Goal: Task Accomplishment & Management: Use online tool/utility

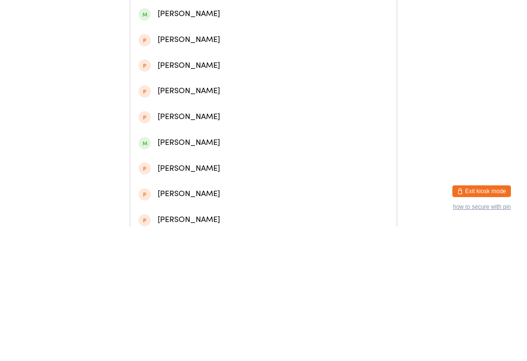
click at [185, 32] on input "[PERSON_NAME]" at bounding box center [263, 14] width 267 height 36
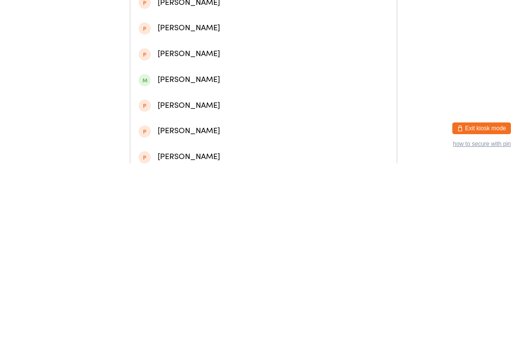
type input "[PERSON_NAME]"
click at [191, 49] on div "[PERSON_NAME]" at bounding box center [264, 45] width 250 height 13
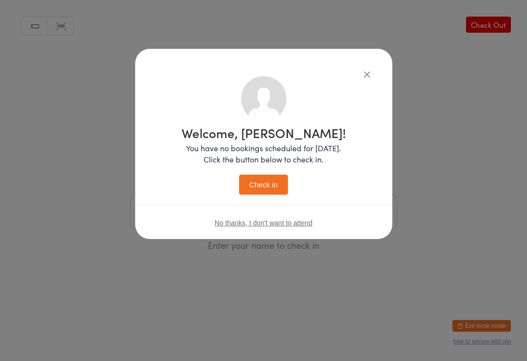
click at [269, 178] on button "Check in" at bounding box center [263, 185] width 49 height 20
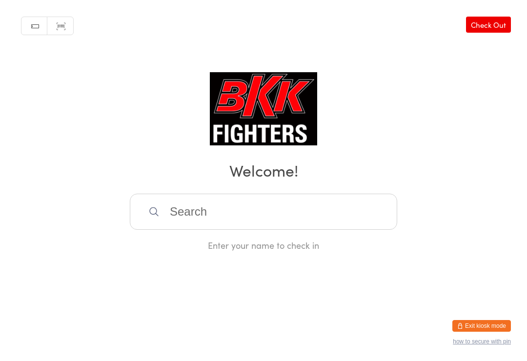
click at [252, 229] on input "search" at bounding box center [263, 212] width 267 height 36
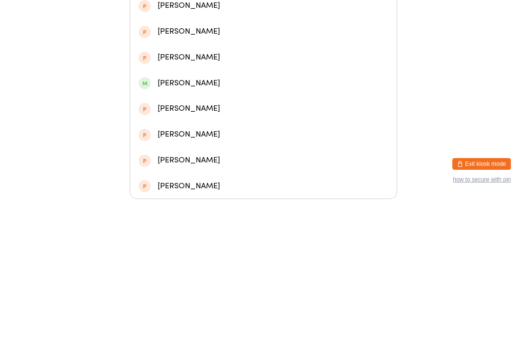
type input "Ano"
click at [255, 118] on div "[PERSON_NAME]" at bounding box center [264, 116] width 250 height 13
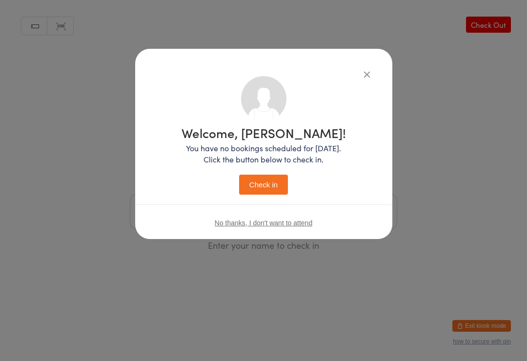
click at [272, 181] on button "Check in" at bounding box center [263, 185] width 49 height 20
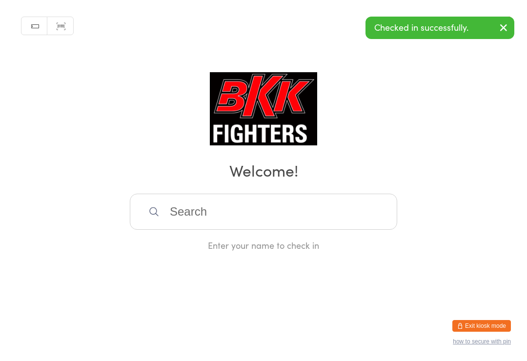
click at [455, 106] on div "Manual search Scanner input Check Out Welcome! Enter your name to check in" at bounding box center [263, 125] width 527 height 251
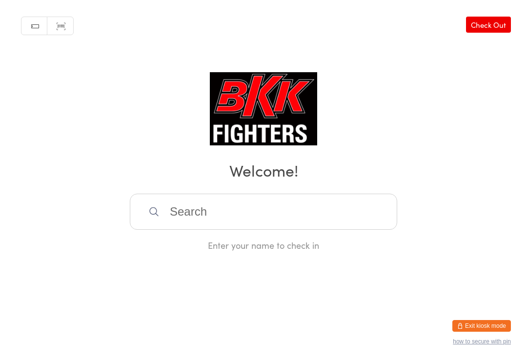
click at [320, 230] on input "search" at bounding box center [263, 212] width 267 height 36
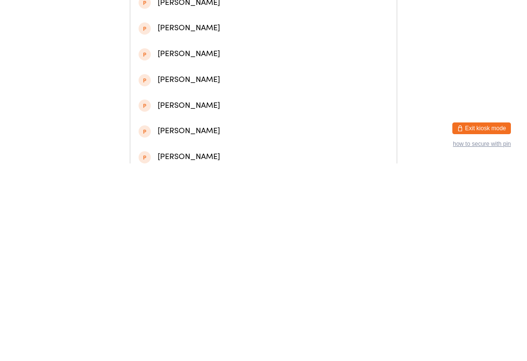
type input "[PERSON_NAME]"
click at [244, 120] on div "[PERSON_NAME]" at bounding box center [263, 123] width 266 height 26
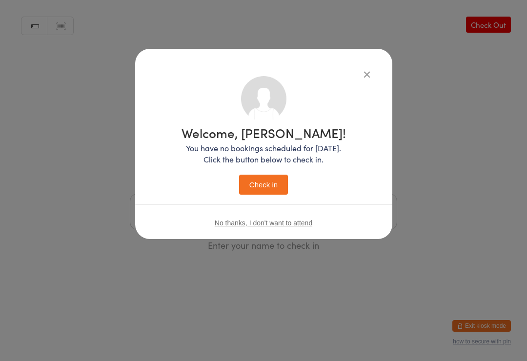
click at [282, 183] on button "Check in" at bounding box center [263, 185] width 49 height 20
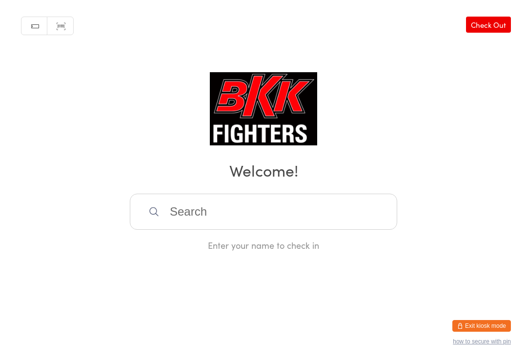
click at [296, 207] on input "search" at bounding box center [263, 212] width 267 height 36
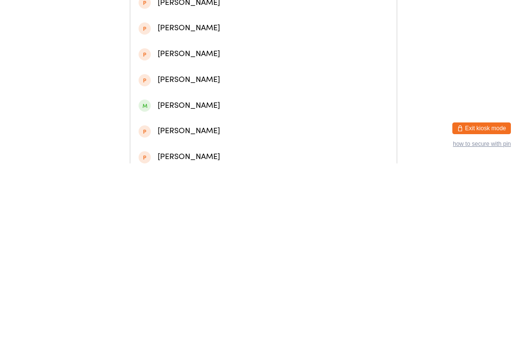
type input "[PERSON_NAME]"
click at [230, 48] on div "[PERSON_NAME]" at bounding box center [264, 45] width 250 height 13
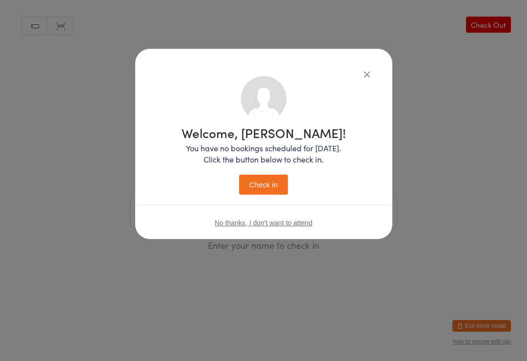
click at [282, 188] on button "Check in" at bounding box center [263, 185] width 49 height 20
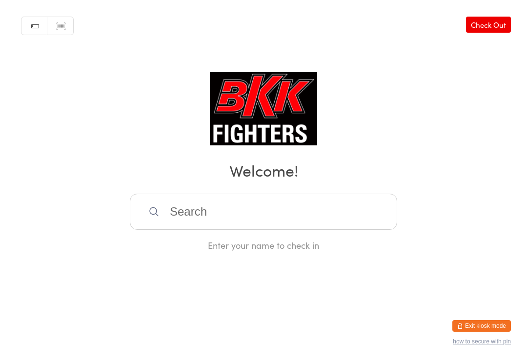
click at [270, 215] on input "search" at bounding box center [263, 212] width 267 height 36
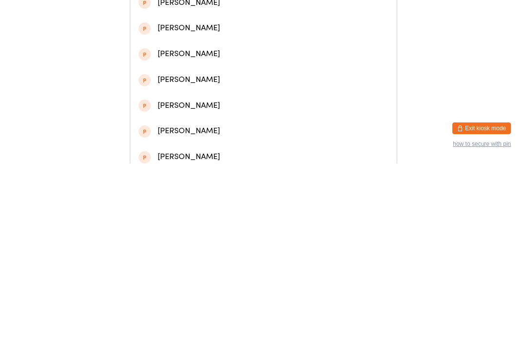
type input "[PERSON_NAME]"
click at [171, 44] on div "[PERSON_NAME]" at bounding box center [264, 45] width 250 height 13
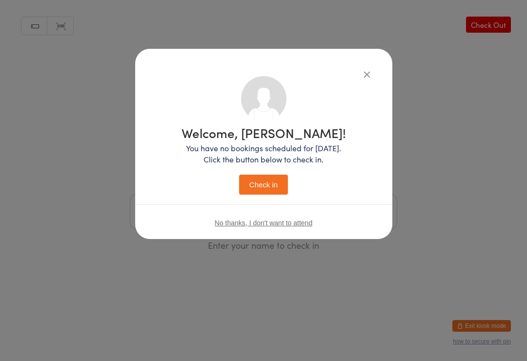
click at [248, 180] on button "Check in" at bounding box center [263, 185] width 49 height 20
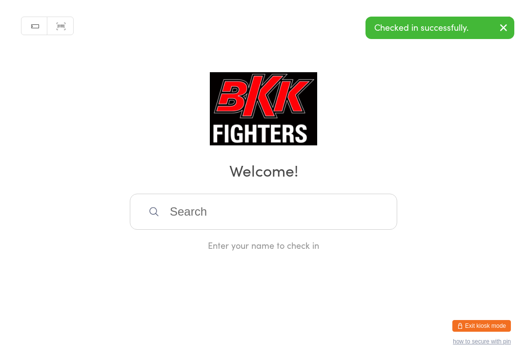
click at [371, 221] on input "search" at bounding box center [263, 212] width 267 height 36
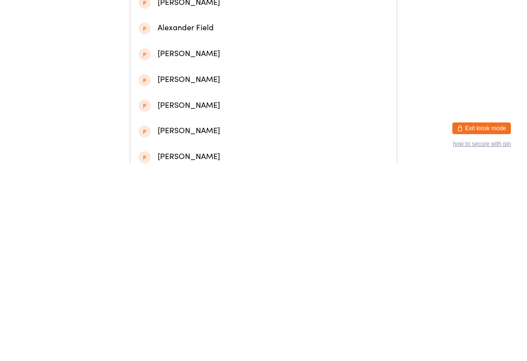
type input "[PERSON_NAME]"
click at [263, 41] on div "[PERSON_NAME]" at bounding box center [263, 46] width 266 height 26
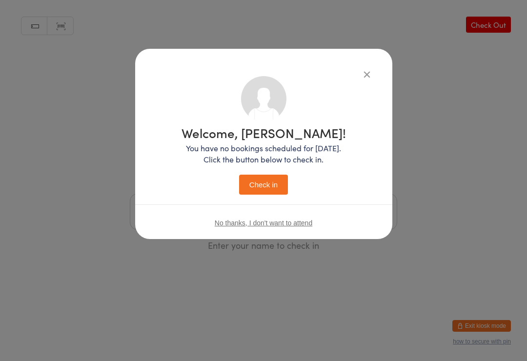
click at [270, 184] on button "Check in" at bounding box center [263, 185] width 49 height 20
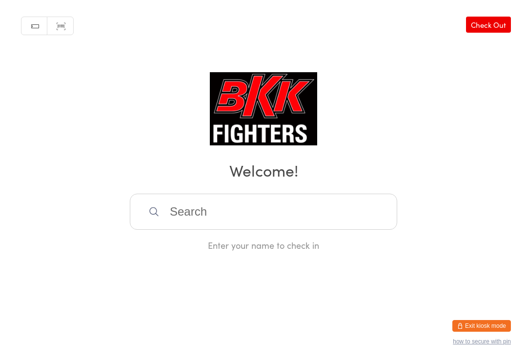
click at [189, 204] on input "search" at bounding box center [263, 212] width 267 height 36
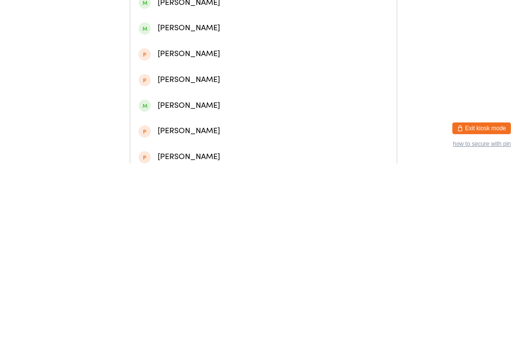
type input "[PERSON_NAME]"
click at [205, 48] on div "[PERSON_NAME]" at bounding box center [264, 45] width 250 height 13
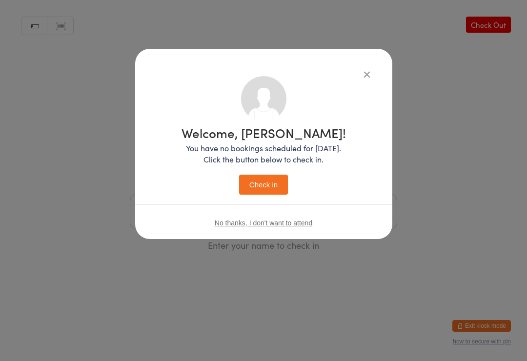
click at [274, 186] on button "Check in" at bounding box center [263, 185] width 49 height 20
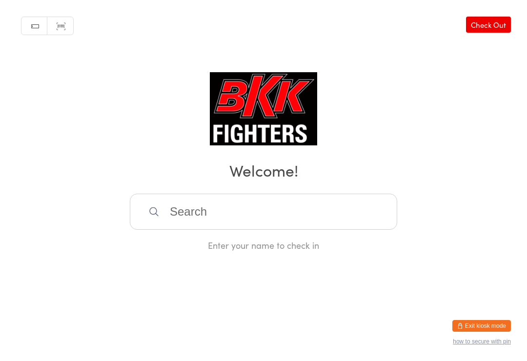
click at [258, 111] on img at bounding box center [264, 108] width 108 height 73
click at [249, 218] on input "search" at bounding box center [263, 212] width 267 height 36
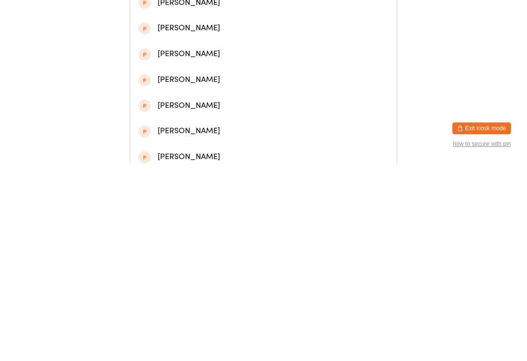
type input "Mohan"
click at [231, 43] on div "[PERSON_NAME]" at bounding box center [264, 45] width 250 height 13
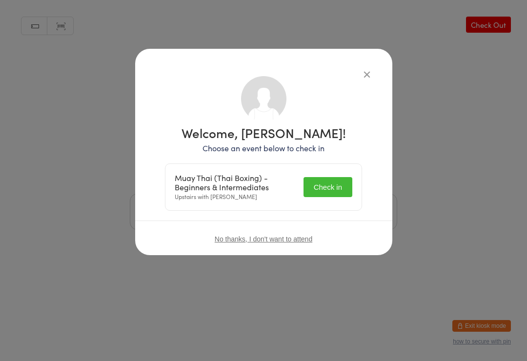
click at [331, 180] on button "Check in" at bounding box center [327, 187] width 49 height 20
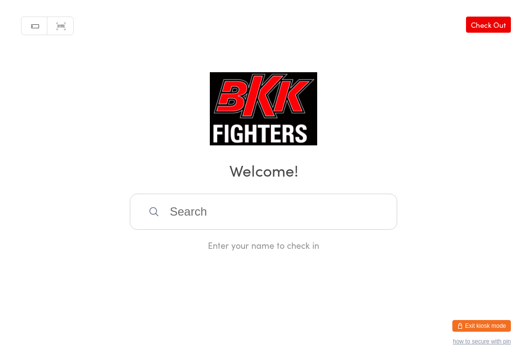
click at [246, 204] on input "search" at bounding box center [263, 212] width 267 height 36
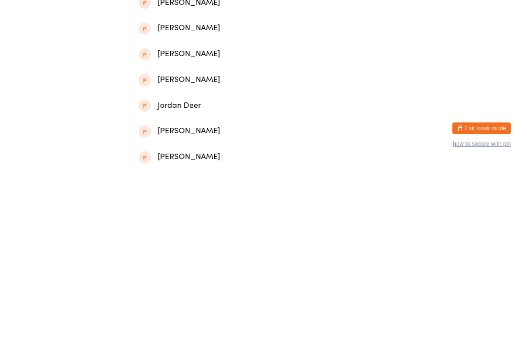
type input "[PERSON_NAME]"
click at [206, 47] on div "[PERSON_NAME]" at bounding box center [264, 45] width 250 height 13
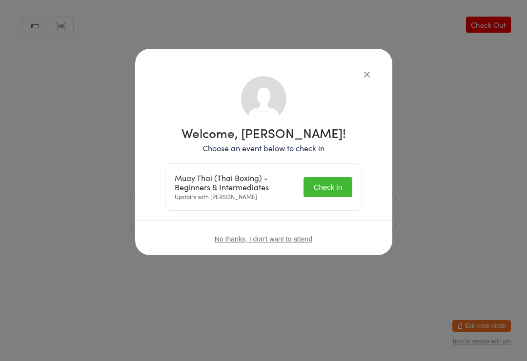
click at [321, 180] on button "Check in" at bounding box center [327, 187] width 49 height 20
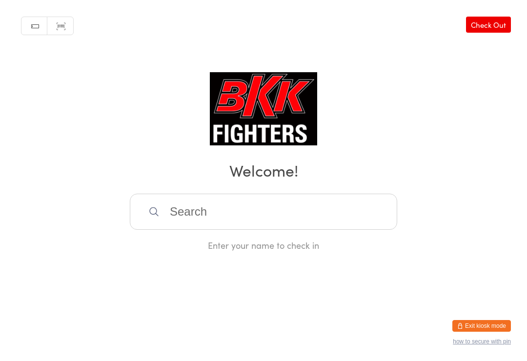
click at [205, 227] on input "search" at bounding box center [263, 212] width 267 height 36
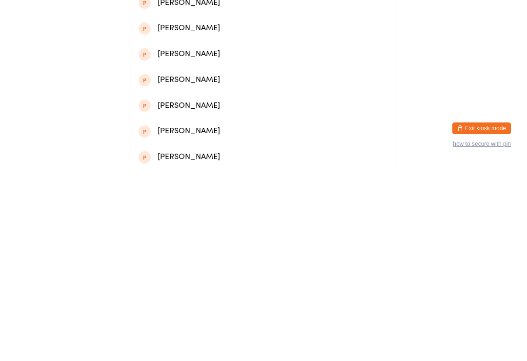
type input "[PERSON_NAME]"
click at [180, 100] on div "[PERSON_NAME]" at bounding box center [264, 97] width 250 height 13
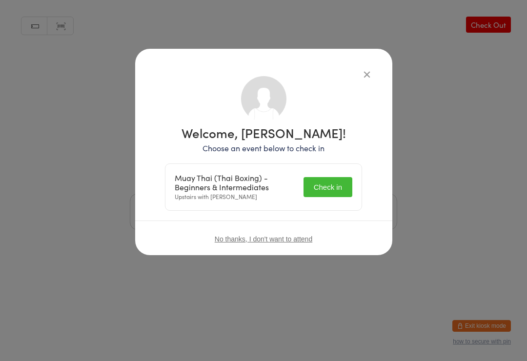
click at [328, 179] on button "Check in" at bounding box center [327, 187] width 49 height 20
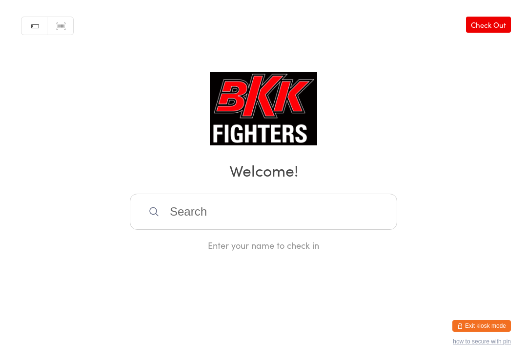
click at [342, 199] on input "search" at bounding box center [263, 212] width 267 height 36
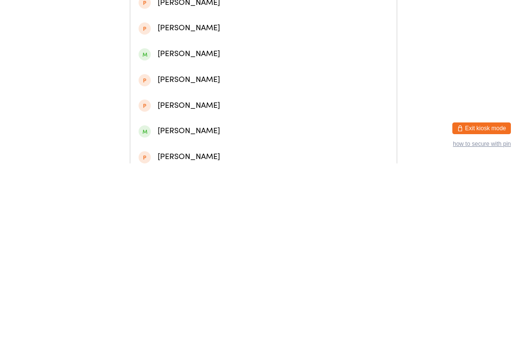
type input "[PERSON_NAME]"
click at [262, 40] on div "[PERSON_NAME]" at bounding box center [263, 46] width 266 height 26
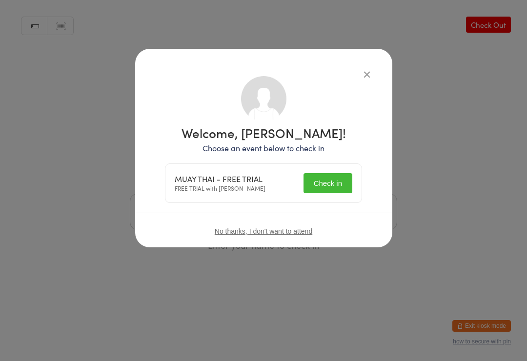
click at [334, 190] on button "Check in" at bounding box center [327, 183] width 49 height 20
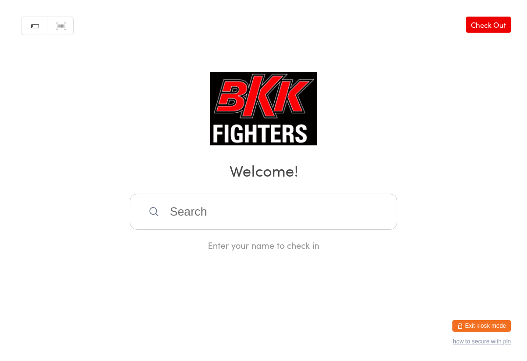
click at [191, 209] on input "search" at bounding box center [263, 212] width 267 height 36
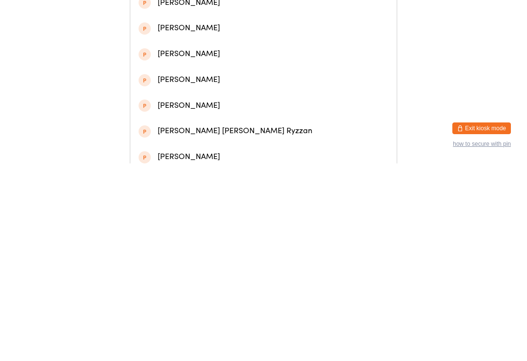
type input "Ama"
click at [168, 49] on div "[PERSON_NAME]" at bounding box center [264, 45] width 250 height 13
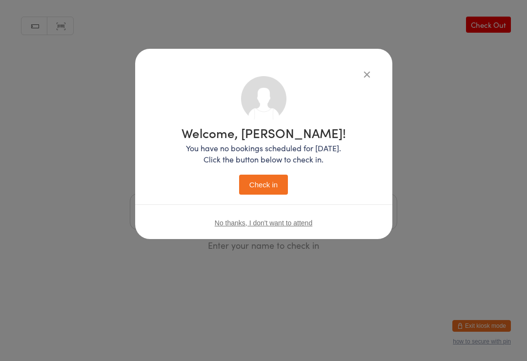
click at [260, 190] on button "Check in" at bounding box center [263, 185] width 49 height 20
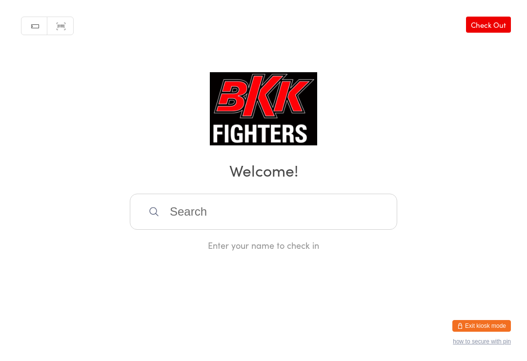
click at [230, 251] on div "Enter your name to check in" at bounding box center [263, 245] width 267 height 12
click at [300, 212] on input "search" at bounding box center [263, 212] width 267 height 36
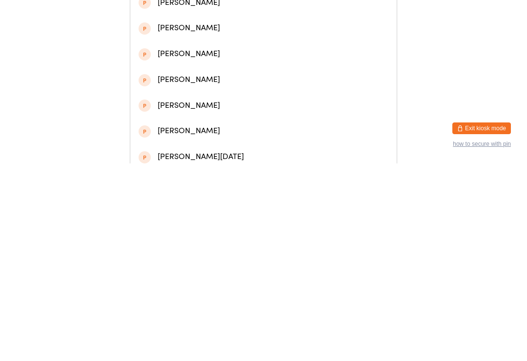
type input "[PERSON_NAME]"
click at [305, 40] on div "[PERSON_NAME]" at bounding box center [263, 46] width 266 height 26
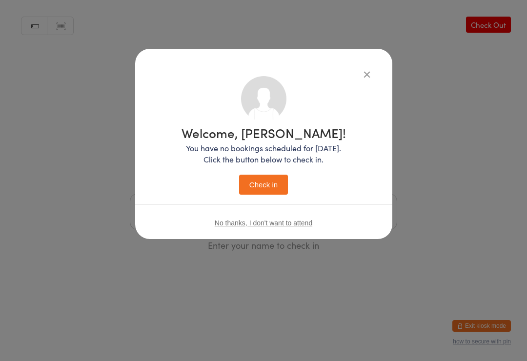
click at [272, 187] on button "Check in" at bounding box center [263, 185] width 49 height 20
